Goal: Transaction & Acquisition: Purchase product/service

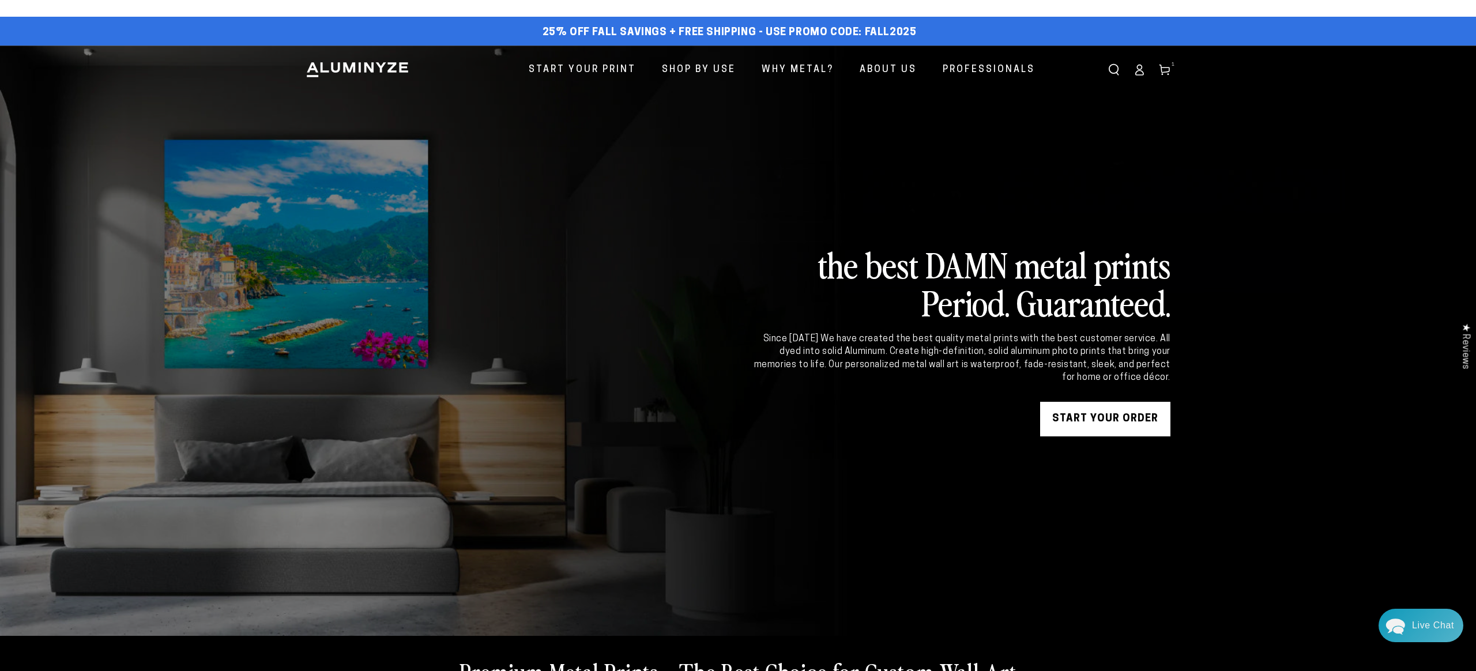
click at [1166, 75] on icon at bounding box center [1165, 70] width 12 height 12
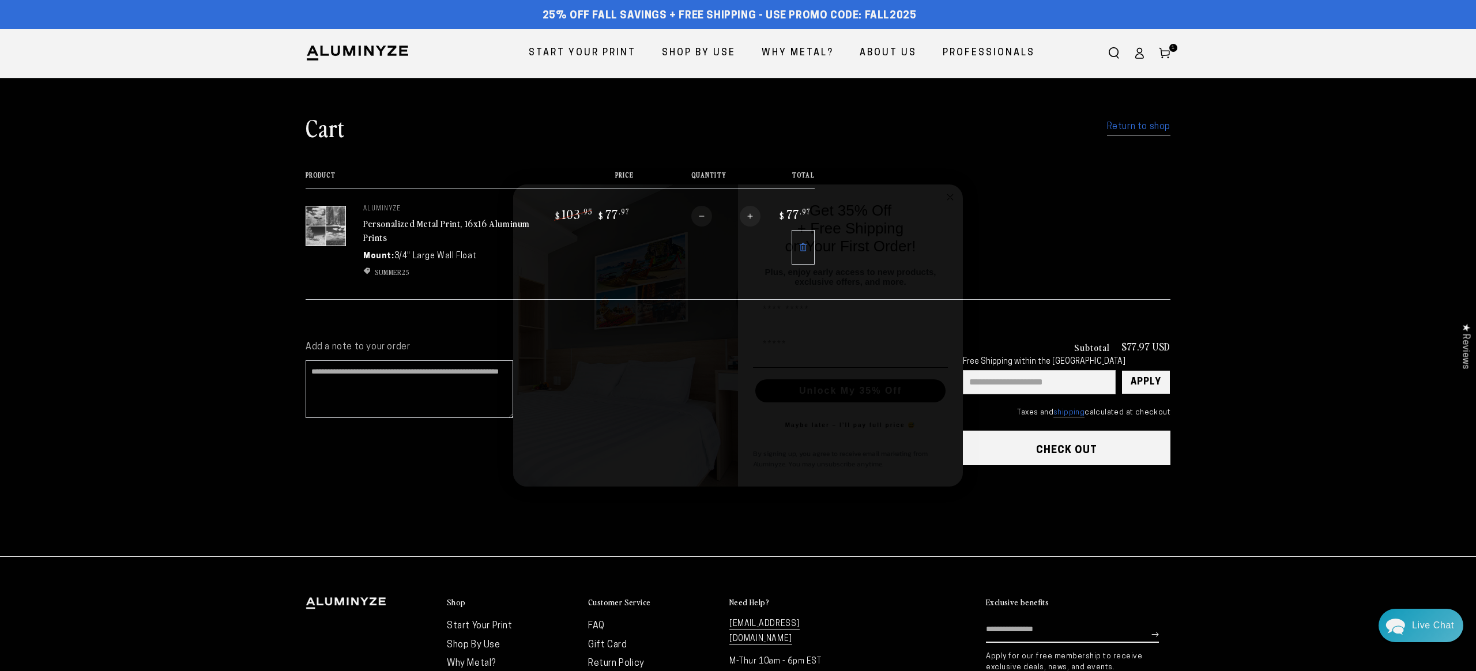
click at [946, 195] on circle "Close dialog" at bounding box center [950, 197] width 13 height 13
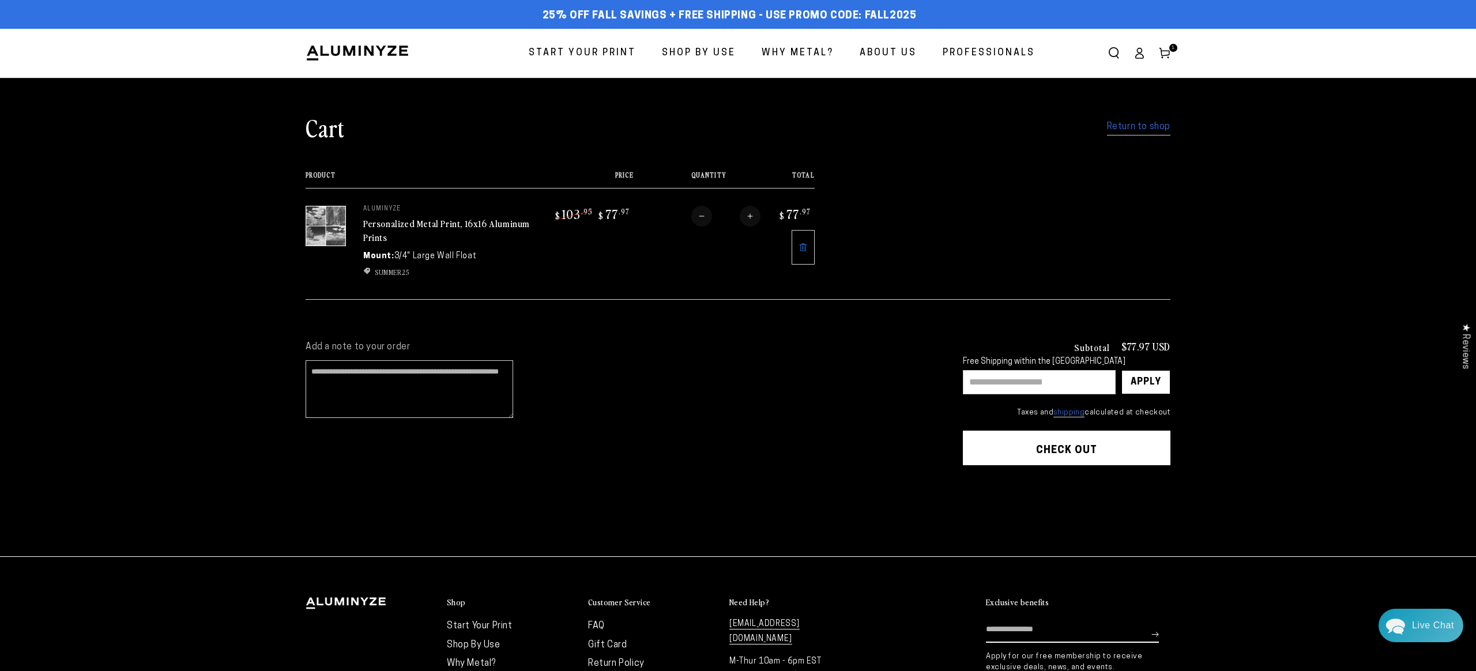
click at [390, 225] on link "Personalized Metal Print, 16x16 Aluminum Prints" at bounding box center [446, 231] width 167 height 28
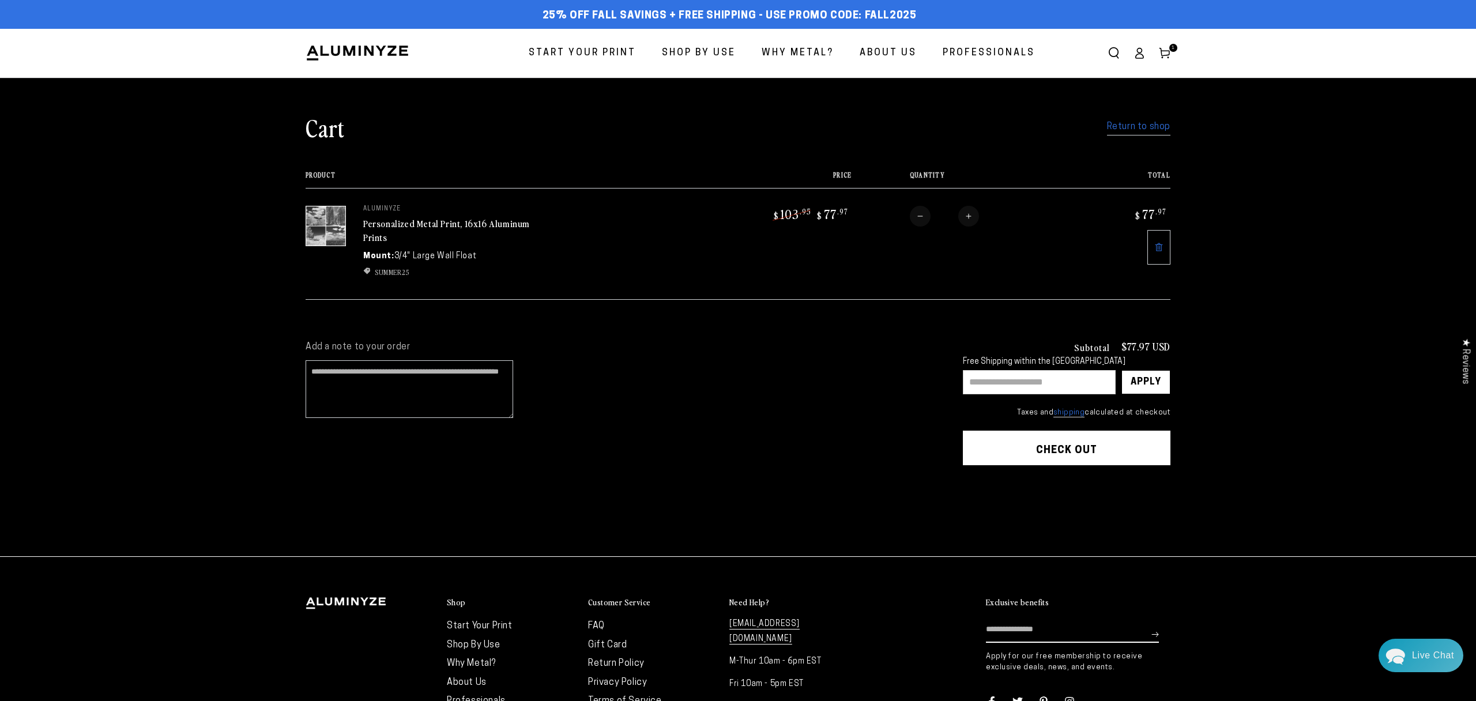
click at [336, 220] on img at bounding box center [326, 226] width 40 height 40
click at [1150, 128] on link "Return to shop" at bounding box center [1138, 127] width 63 height 17
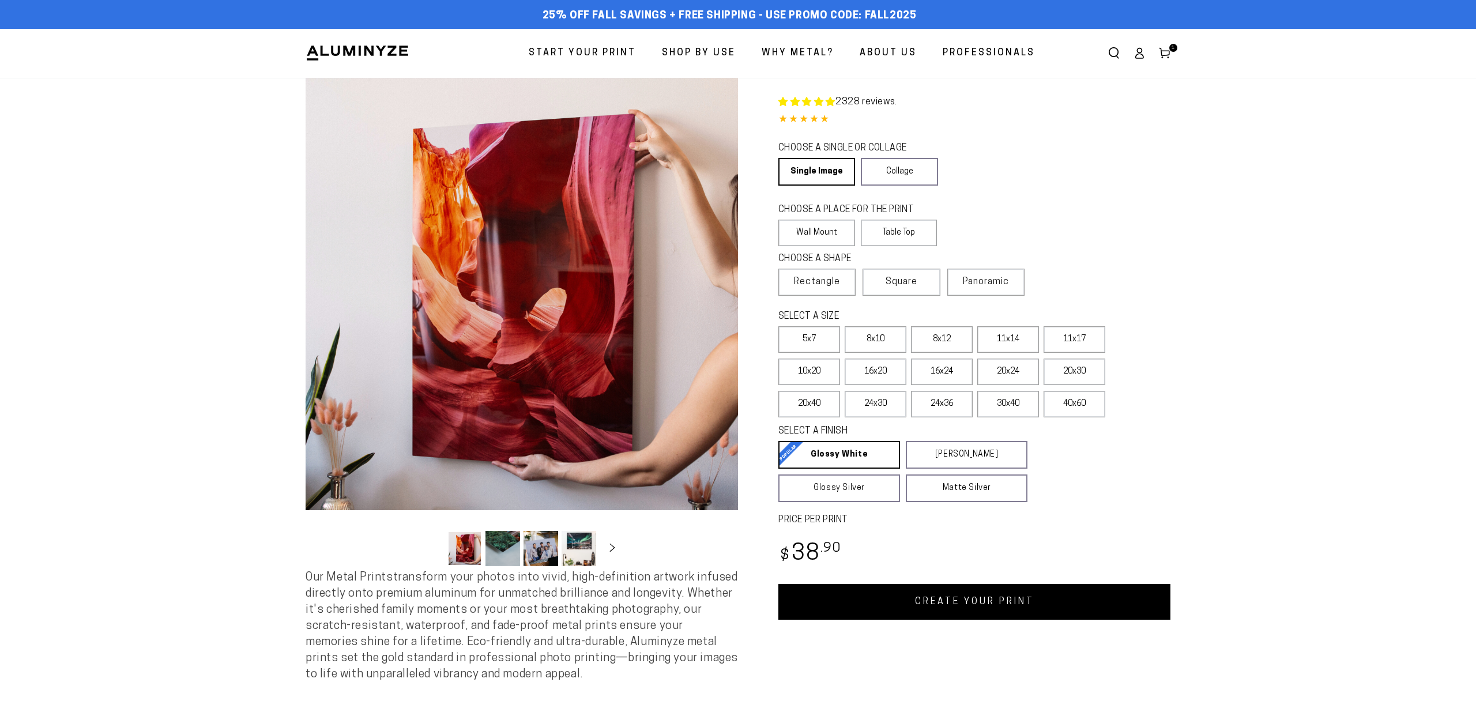
select select "**********"
click at [1173, 50] on span "1" at bounding box center [1173, 48] width 3 height 8
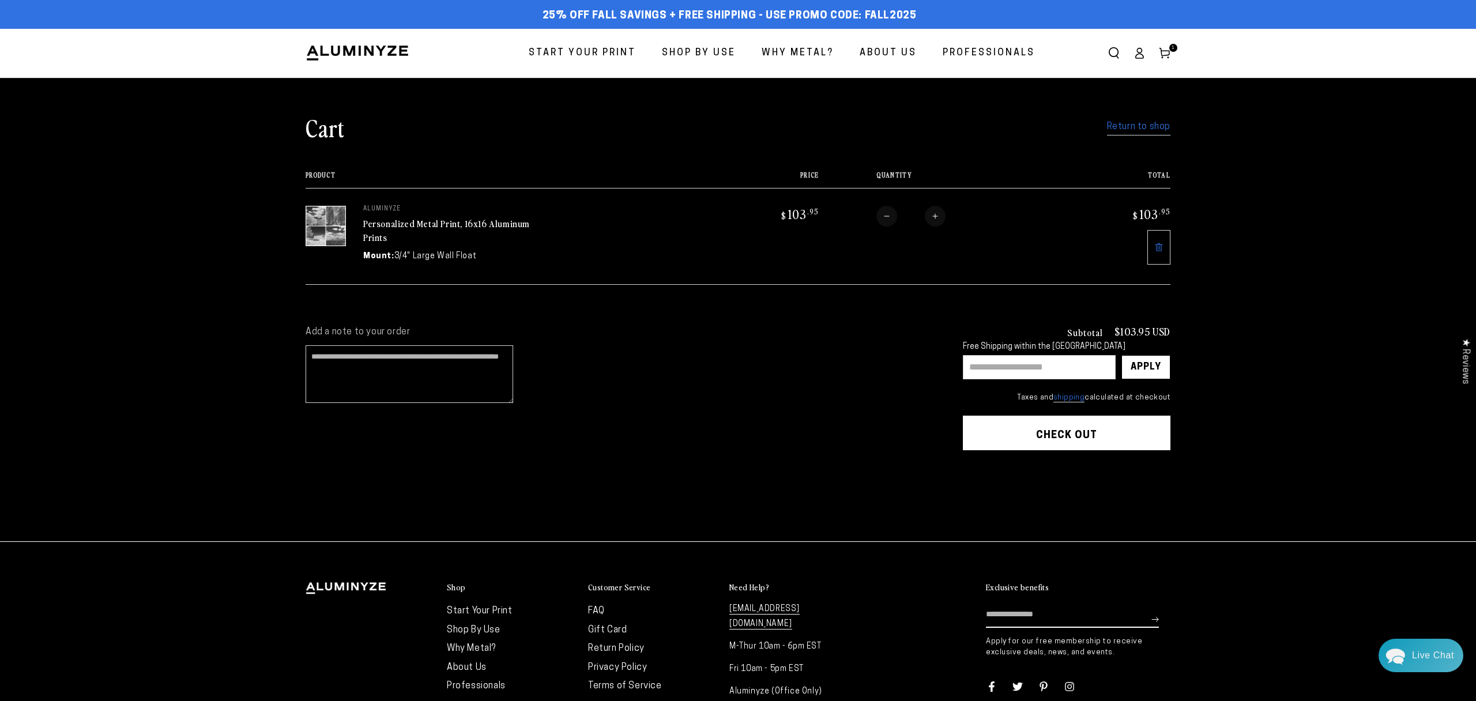
click at [412, 222] on link "Personalized Metal Print, 16x16 Aluminum Prints" at bounding box center [446, 231] width 167 height 28
click at [1018, 367] on input "text" at bounding box center [1039, 367] width 153 height 24
type input "********"
click at [1141, 369] on div "Apply" at bounding box center [1146, 367] width 31 height 23
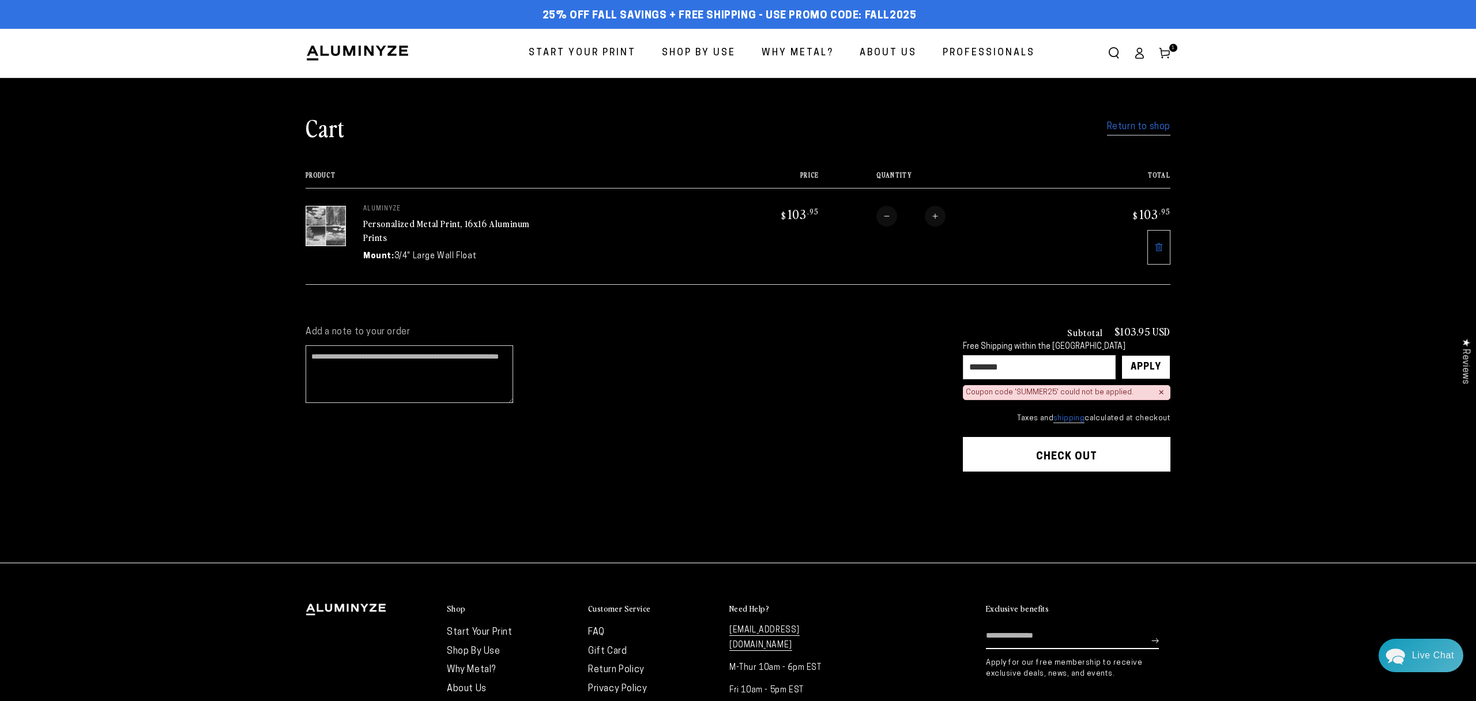
click at [596, 55] on span "Start Your Print" at bounding box center [582, 53] width 107 height 17
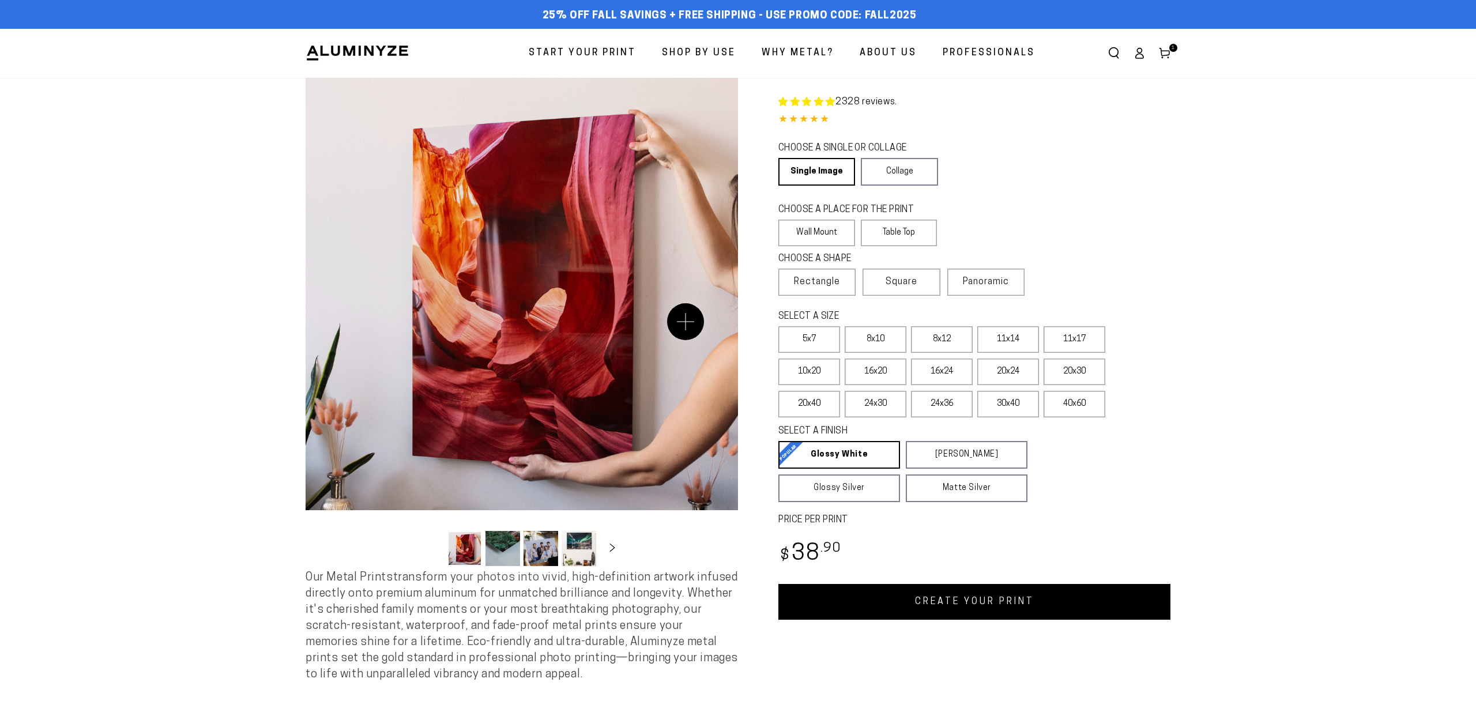
select select "**********"
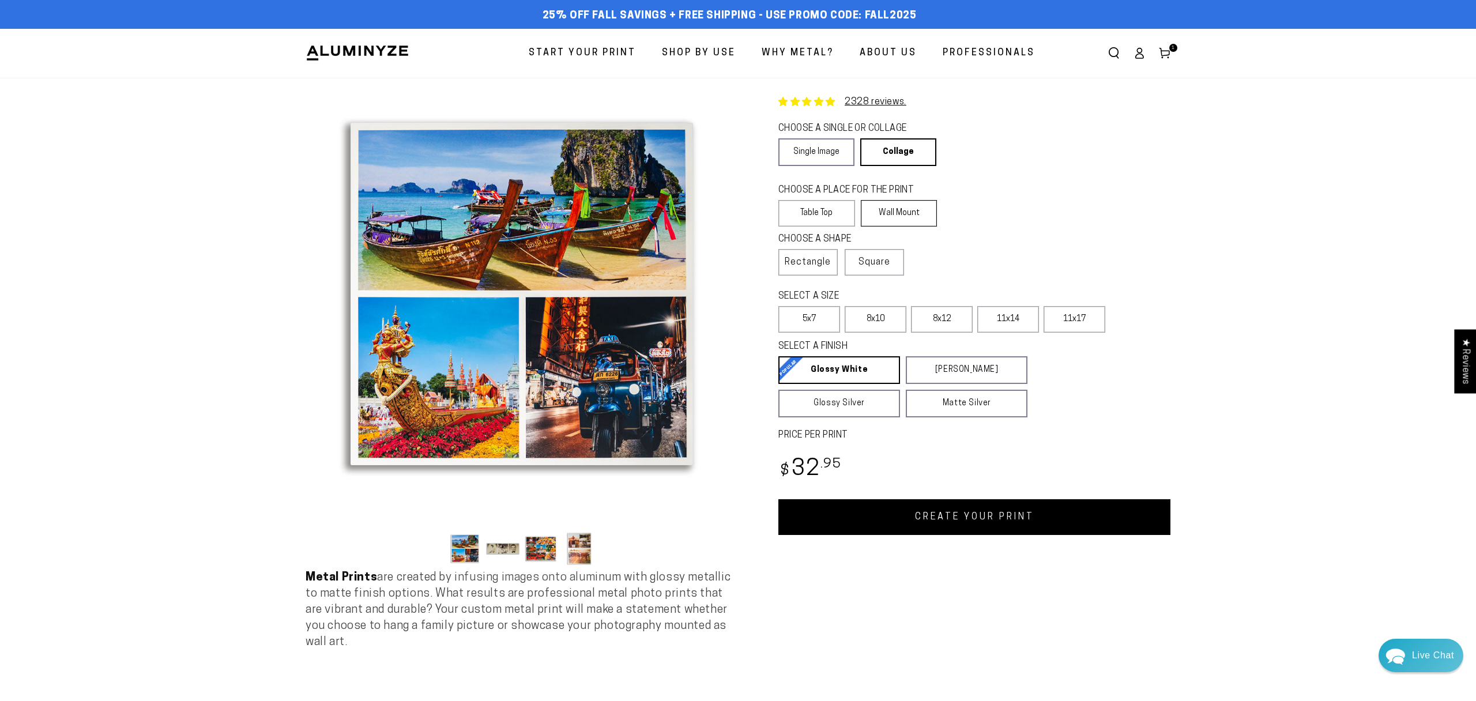
click at [917, 209] on label "Wall Mount" at bounding box center [899, 213] width 77 height 27
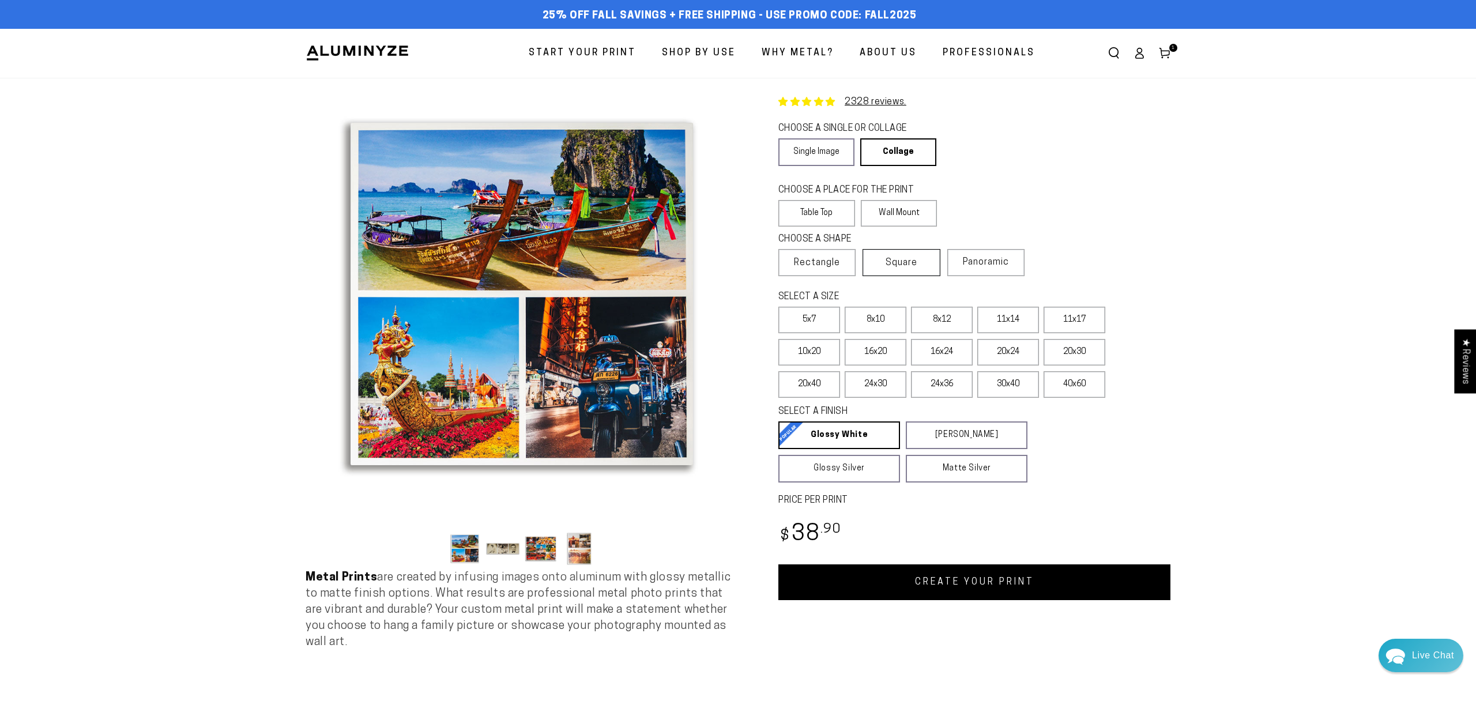
click at [901, 264] on span "Square" at bounding box center [902, 263] width 32 height 14
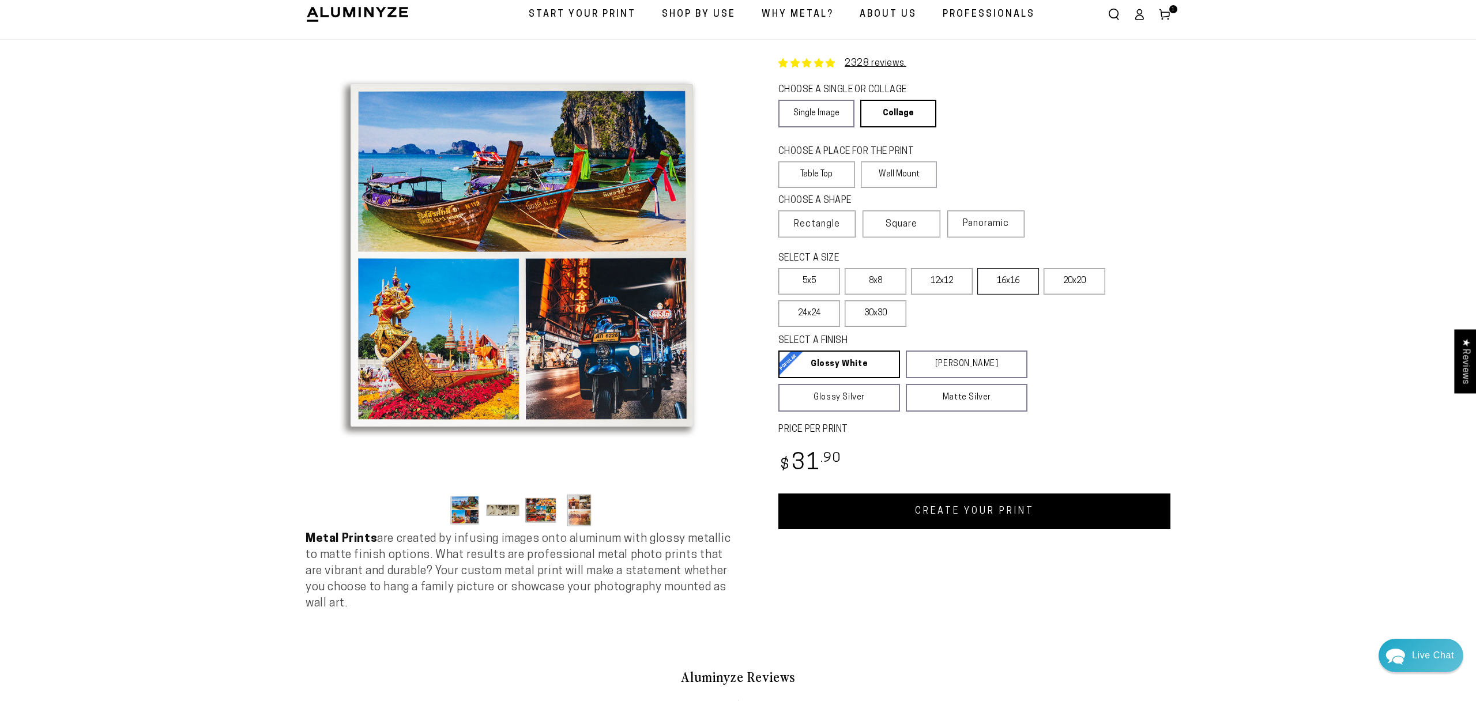
click at [1007, 289] on label "16x16" at bounding box center [1008, 281] width 62 height 27
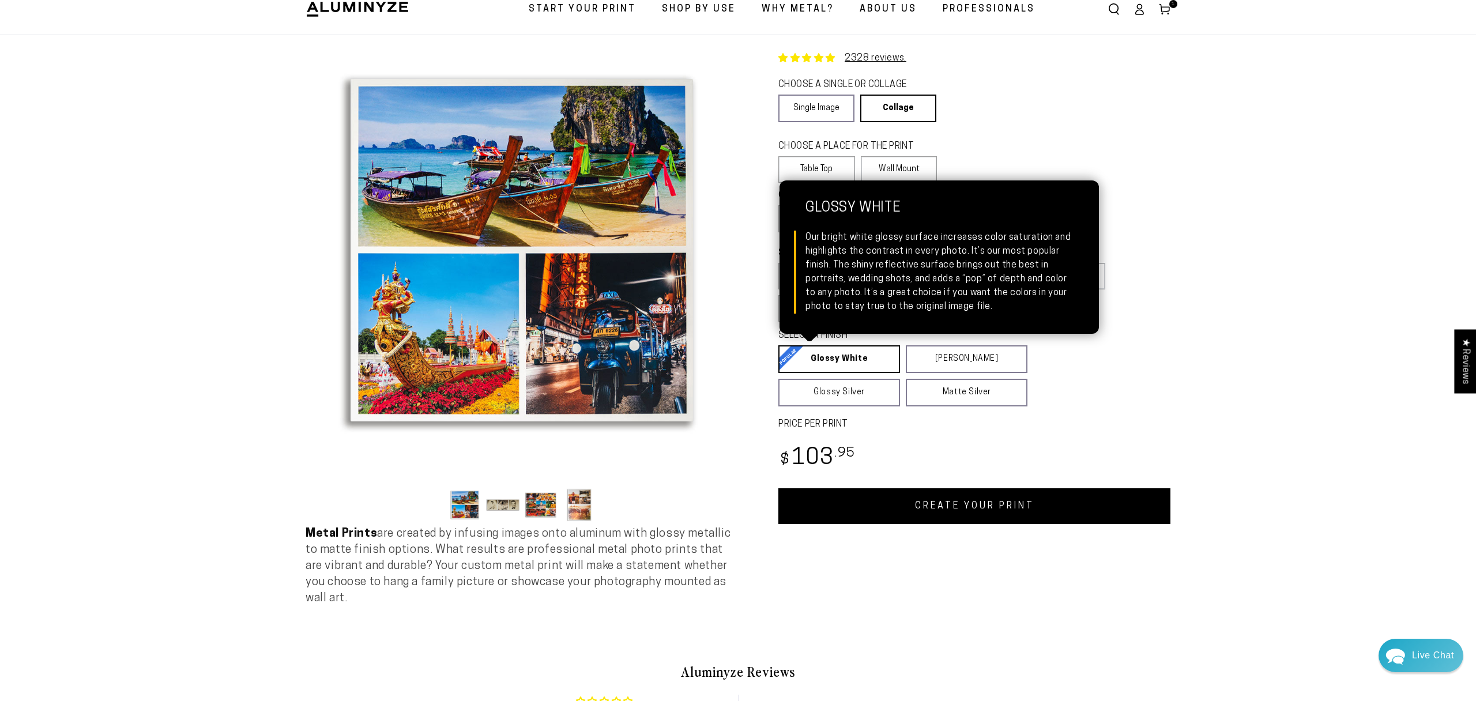
click at [819, 356] on link "Glossy White Glossy White Our bright white glossy surface increases color satur…" at bounding box center [839, 359] width 122 height 28
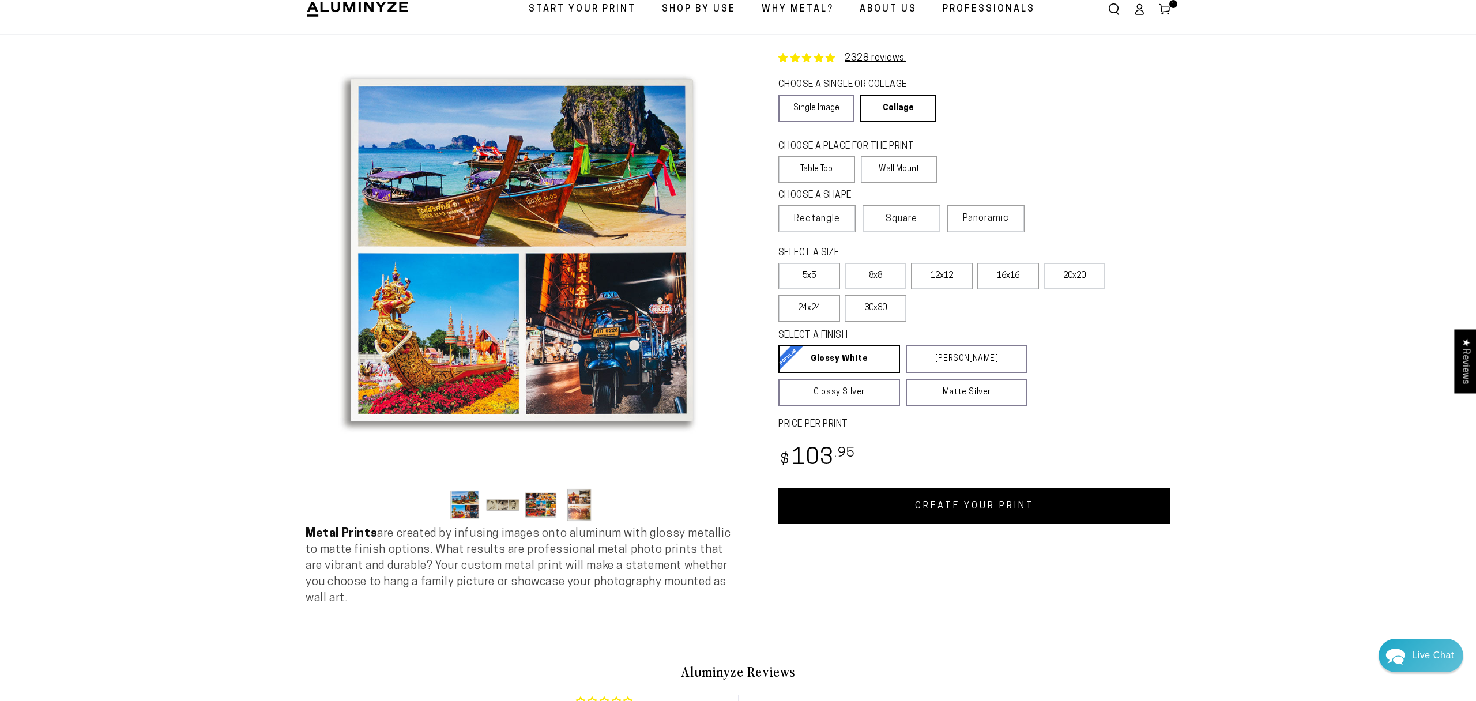
click at [897, 513] on link "CREATE YOUR PRINT" at bounding box center [974, 506] width 392 height 36
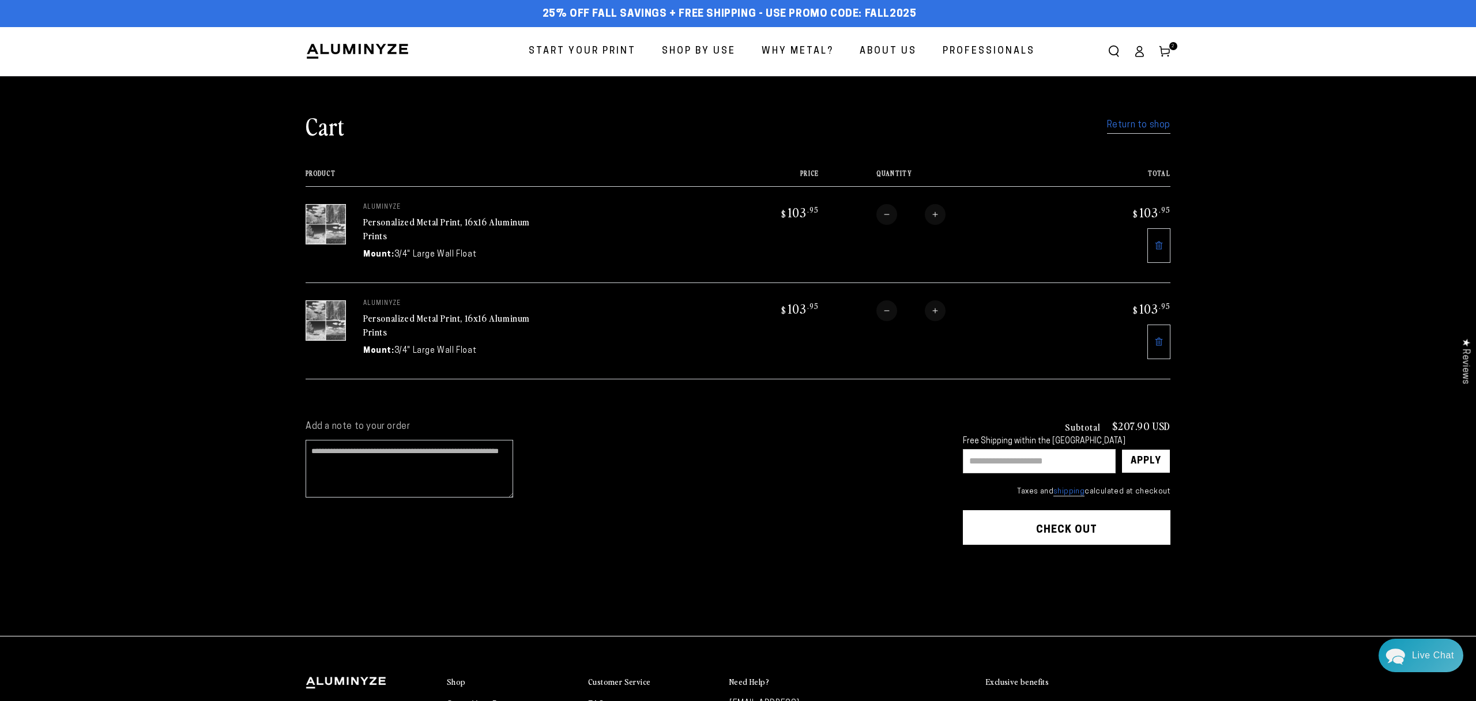
scroll to position [2, 0]
click at [428, 221] on link "Personalized Metal Print, 16x16 Aluminum Prints" at bounding box center [446, 229] width 167 height 28
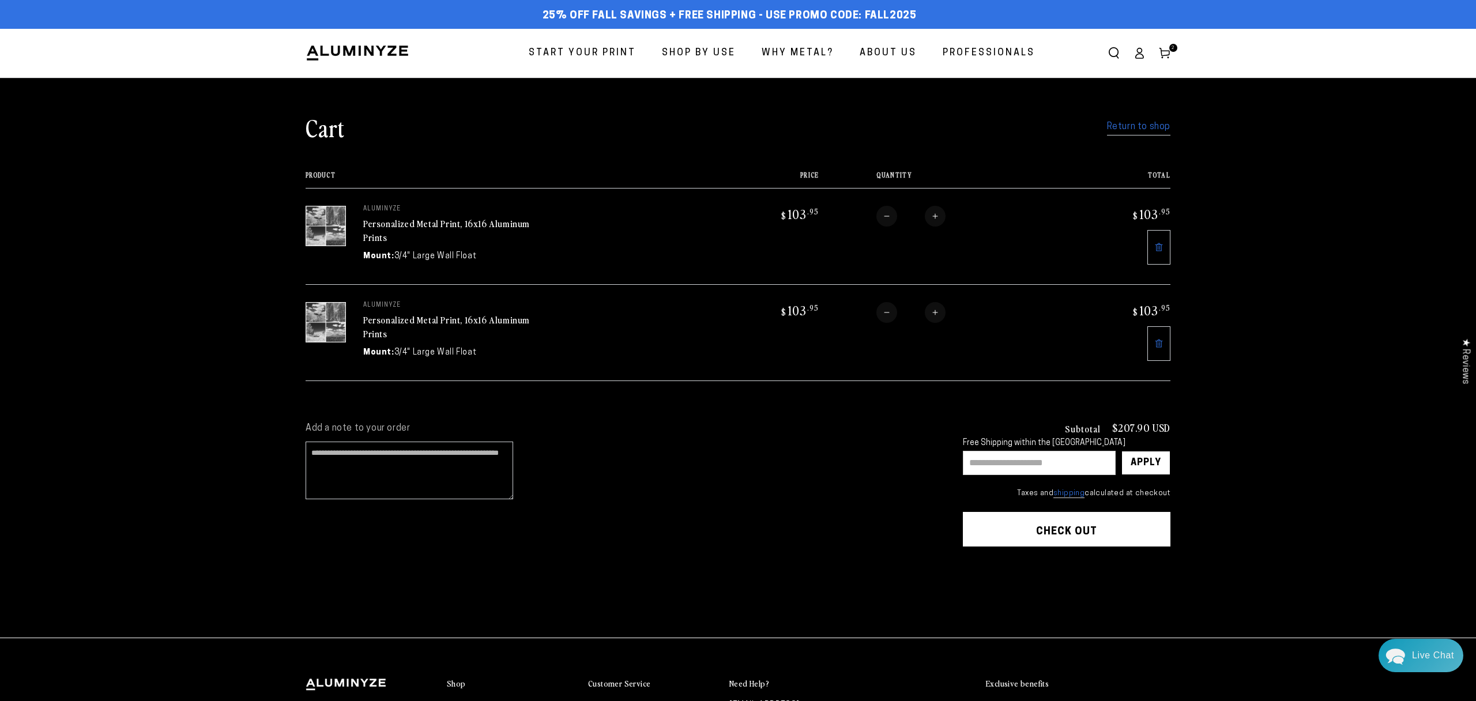
click at [409, 324] on link "Personalized Metal Print, 16x16 Aluminum Prints" at bounding box center [446, 327] width 167 height 28
click at [1162, 339] on icon at bounding box center [1158, 343] width 9 height 9
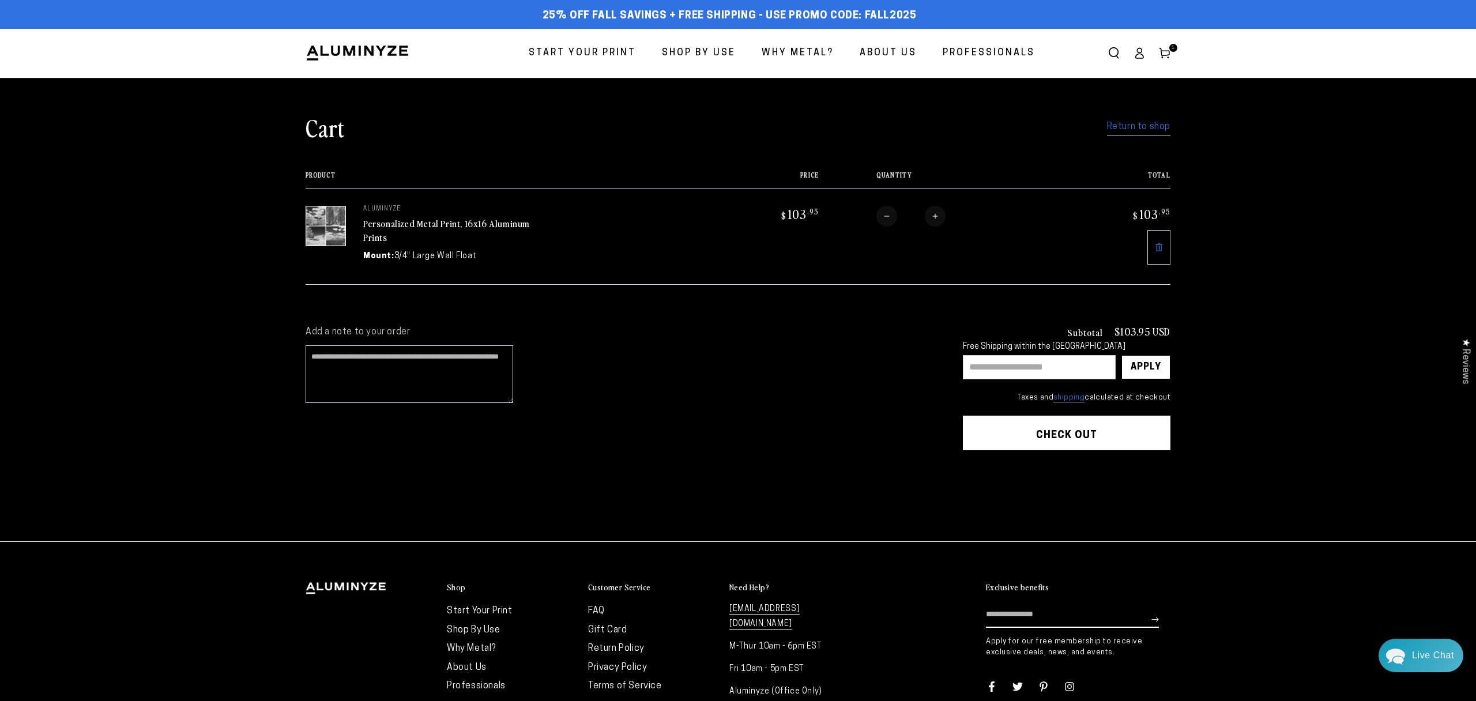
click at [1032, 366] on input "text" at bounding box center [1039, 367] width 153 height 24
type input "********"
click at [1153, 367] on div "Apply" at bounding box center [1146, 367] width 31 height 23
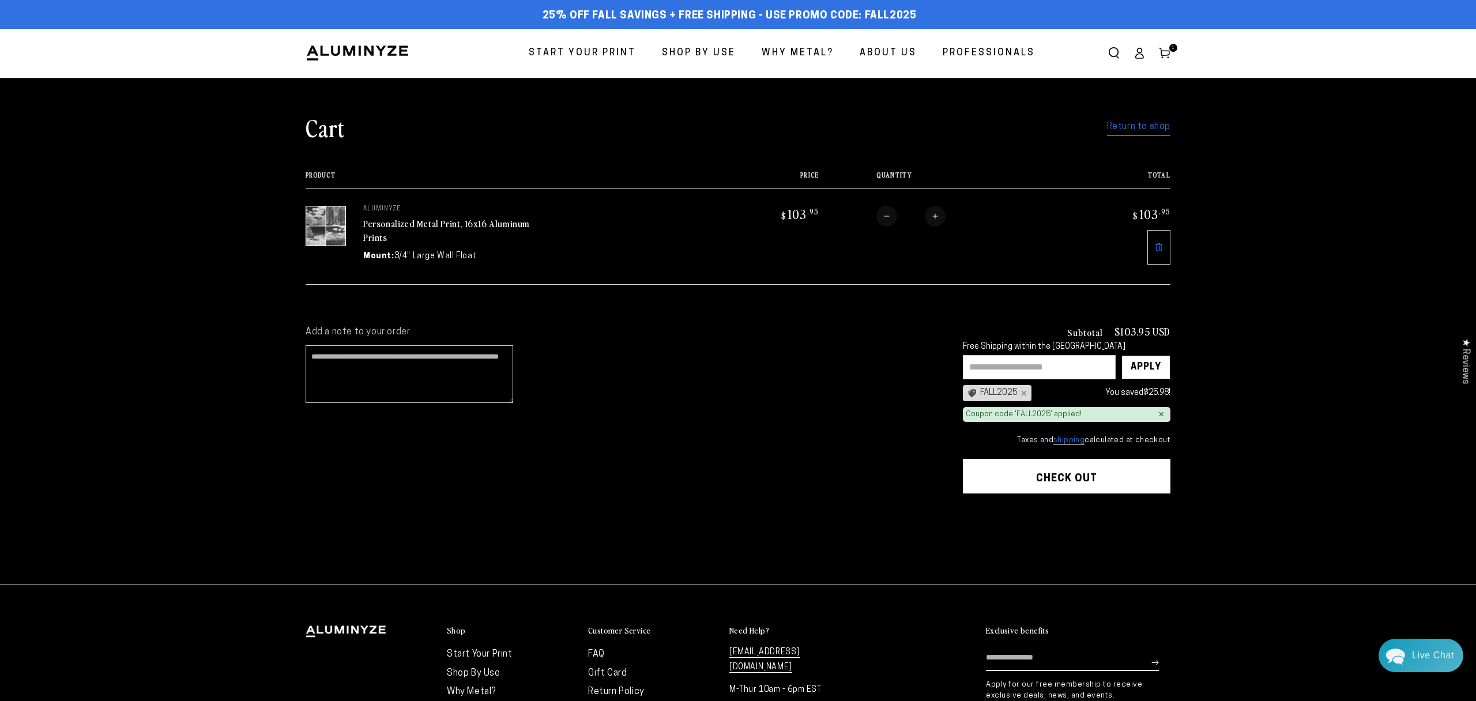
click at [887, 366] on cart-note "Add a note to your order" at bounding box center [623, 367] width 634 height 83
click at [872, 417] on div "Add a note to your order" at bounding box center [623, 445] width 634 height 238
click at [1078, 476] on button "Check out" at bounding box center [1067, 476] width 208 height 35
